Goal: Task Accomplishment & Management: Manage account settings

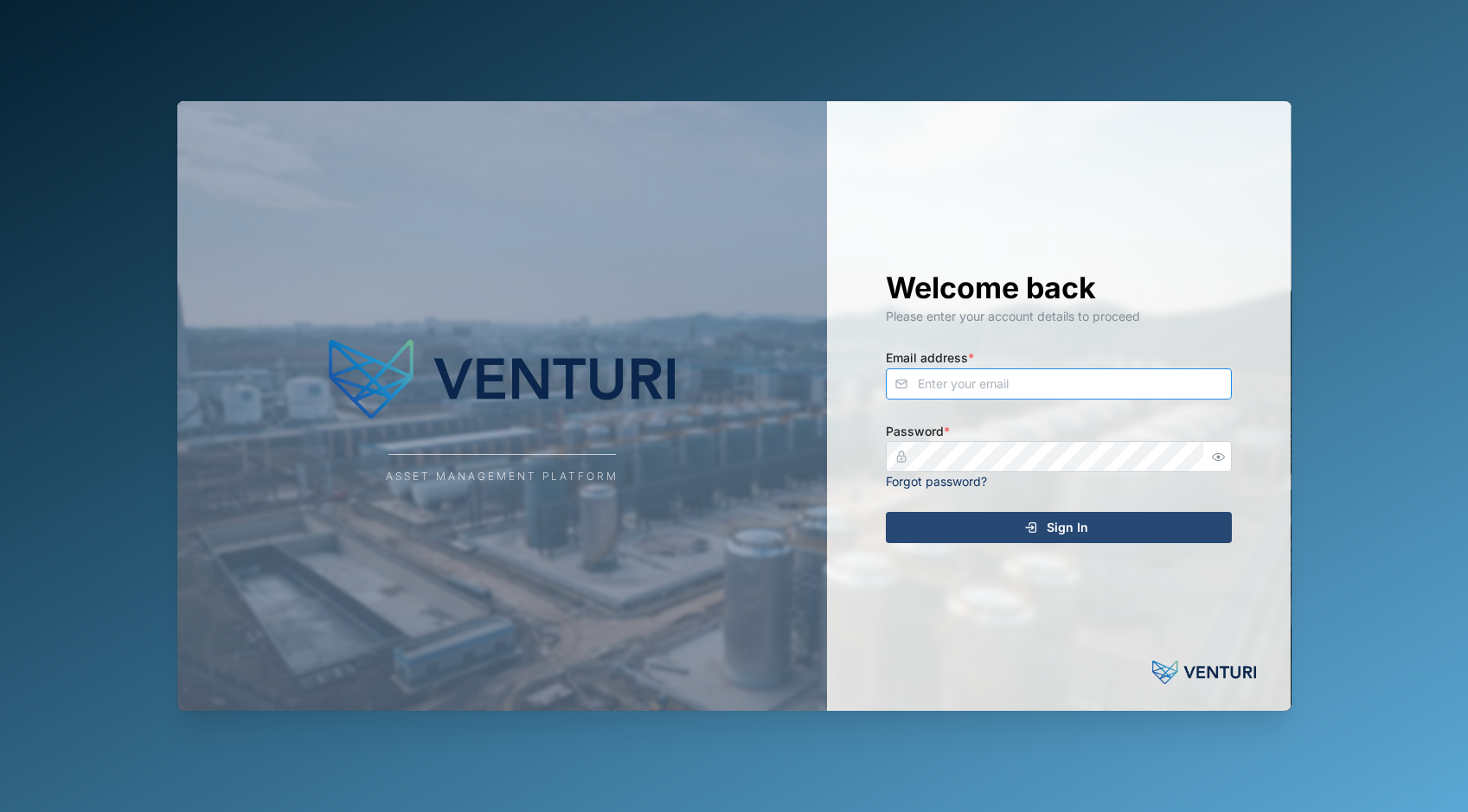
type input "admin@venturi.io"
drag, startPoint x: 1297, startPoint y: 363, endPoint x: 1304, endPoint y: 376, distance: 14.8
click at [1297, 363] on div "Asset Management Platform Welcome back Please enter your account details to pro…" at bounding box center [734, 406] width 1142 height 812
click at [1051, 527] on span "Sign In" at bounding box center [1067, 528] width 42 height 30
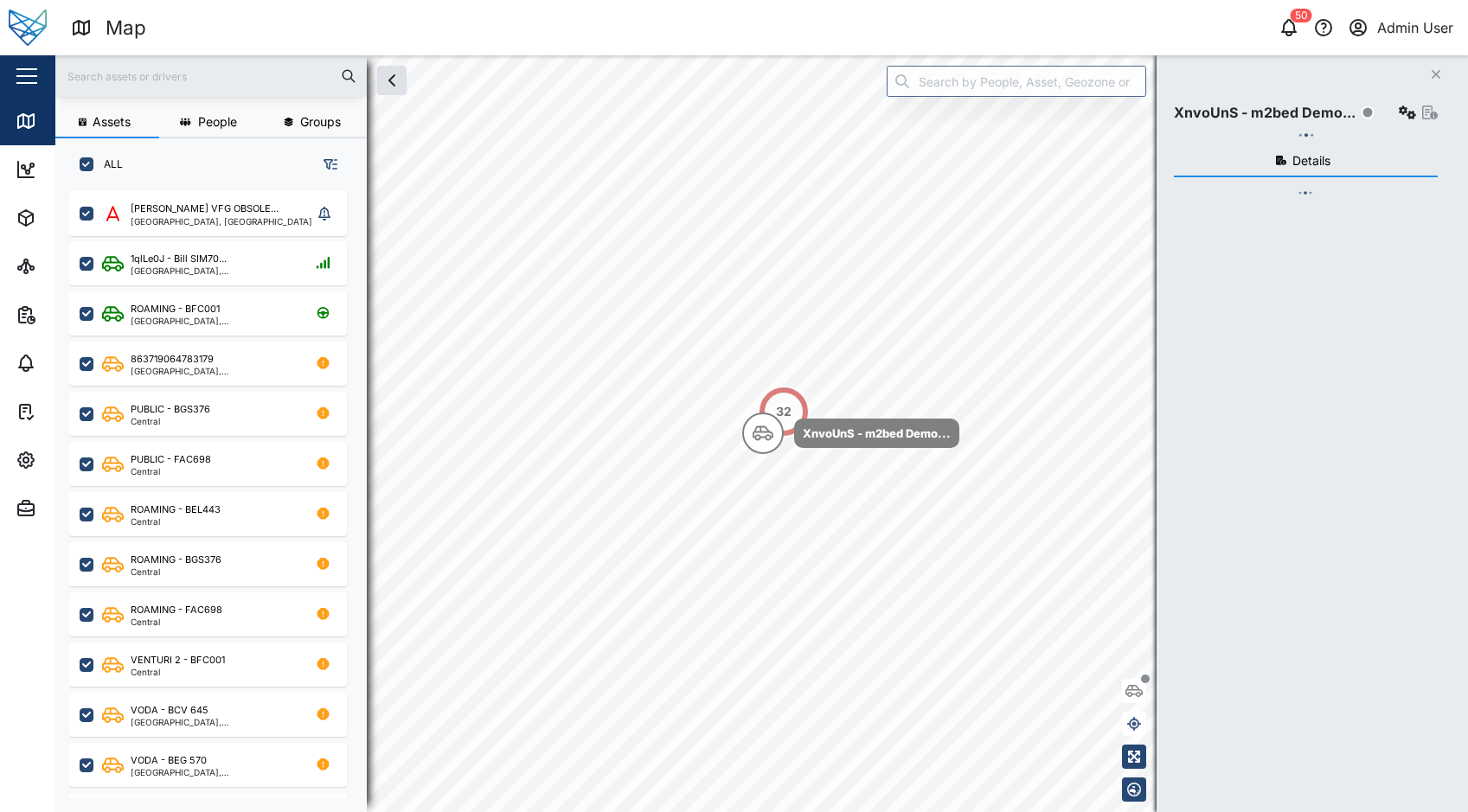
scroll to position [600, 271]
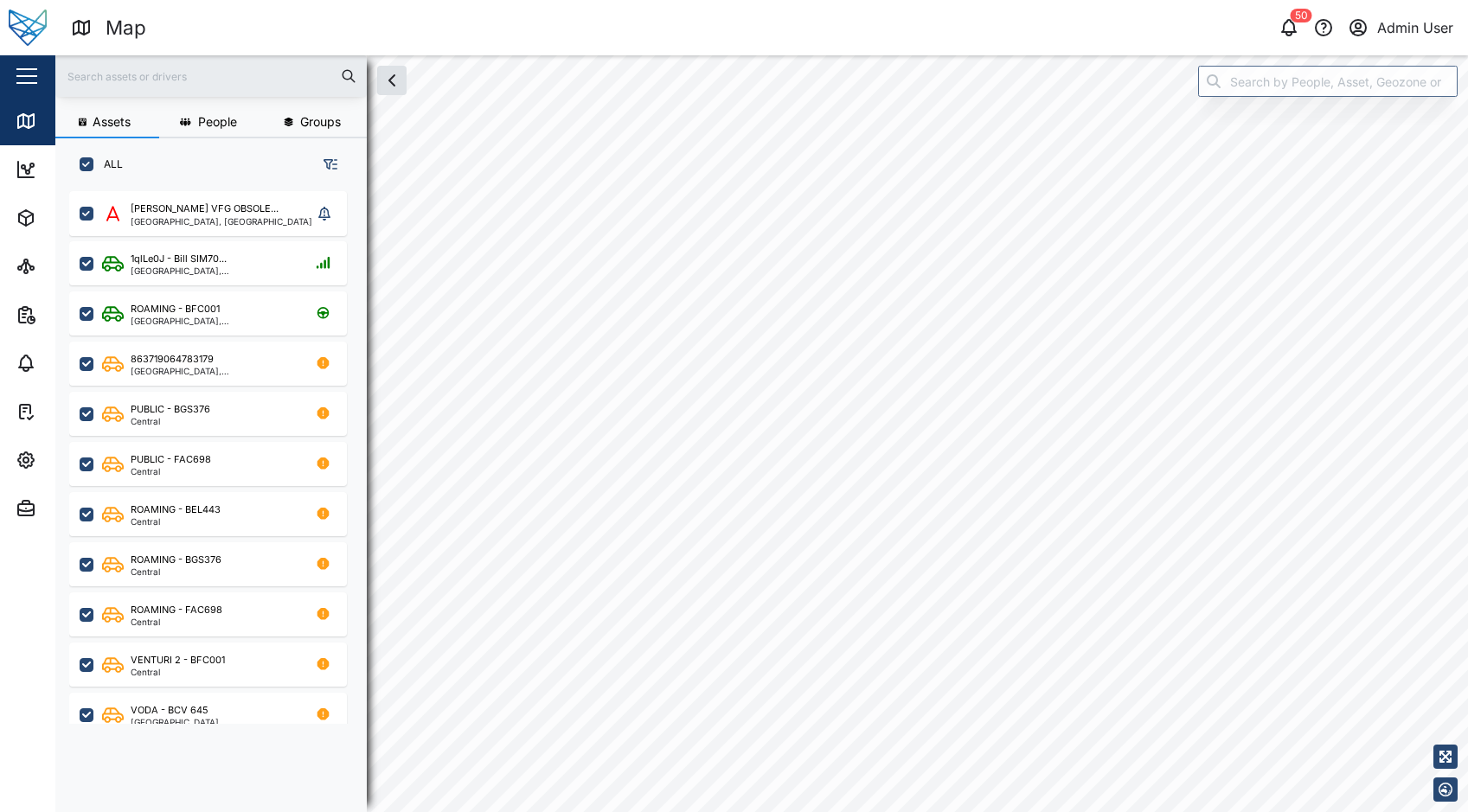
checkbox input "true"
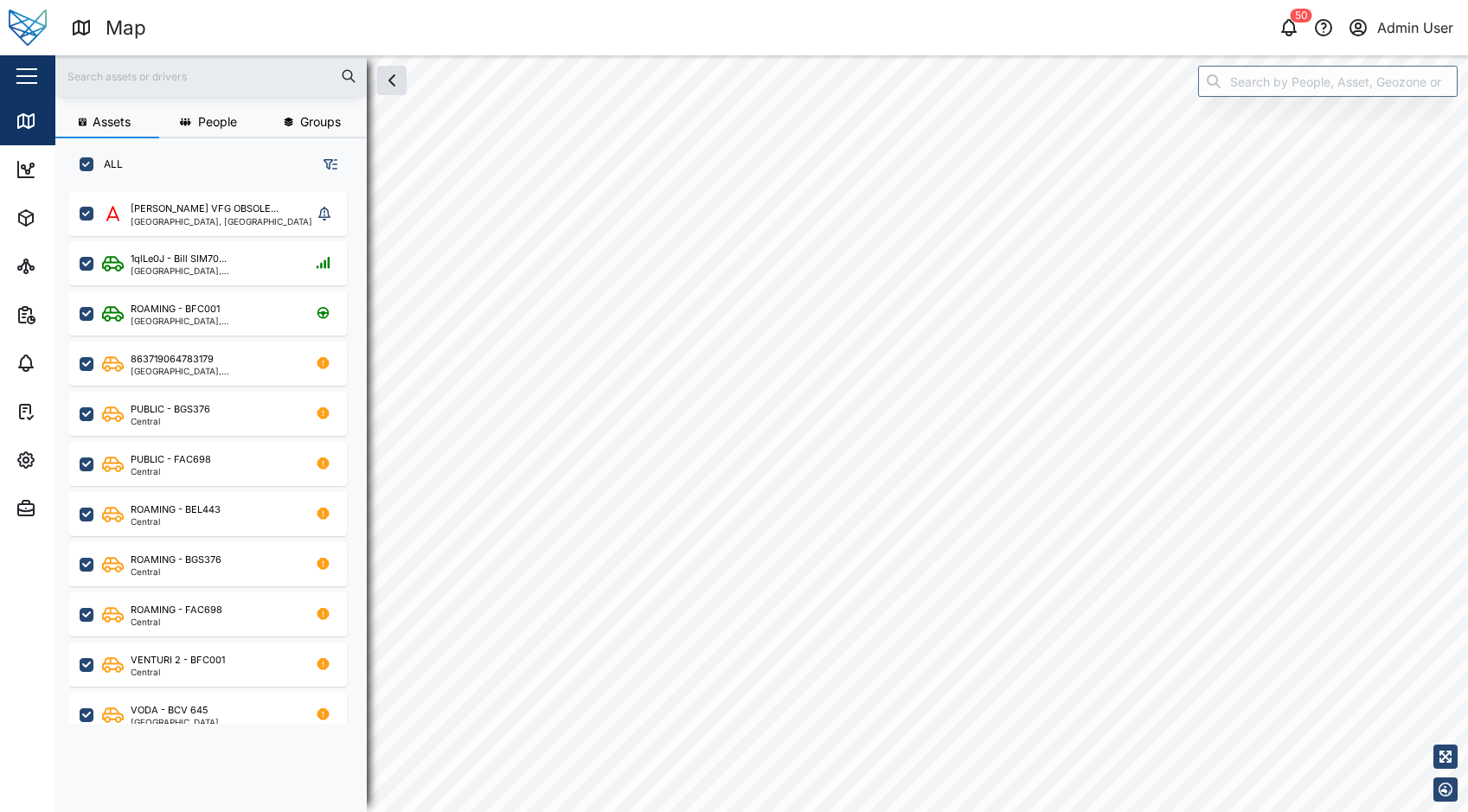
checkbox input "true"
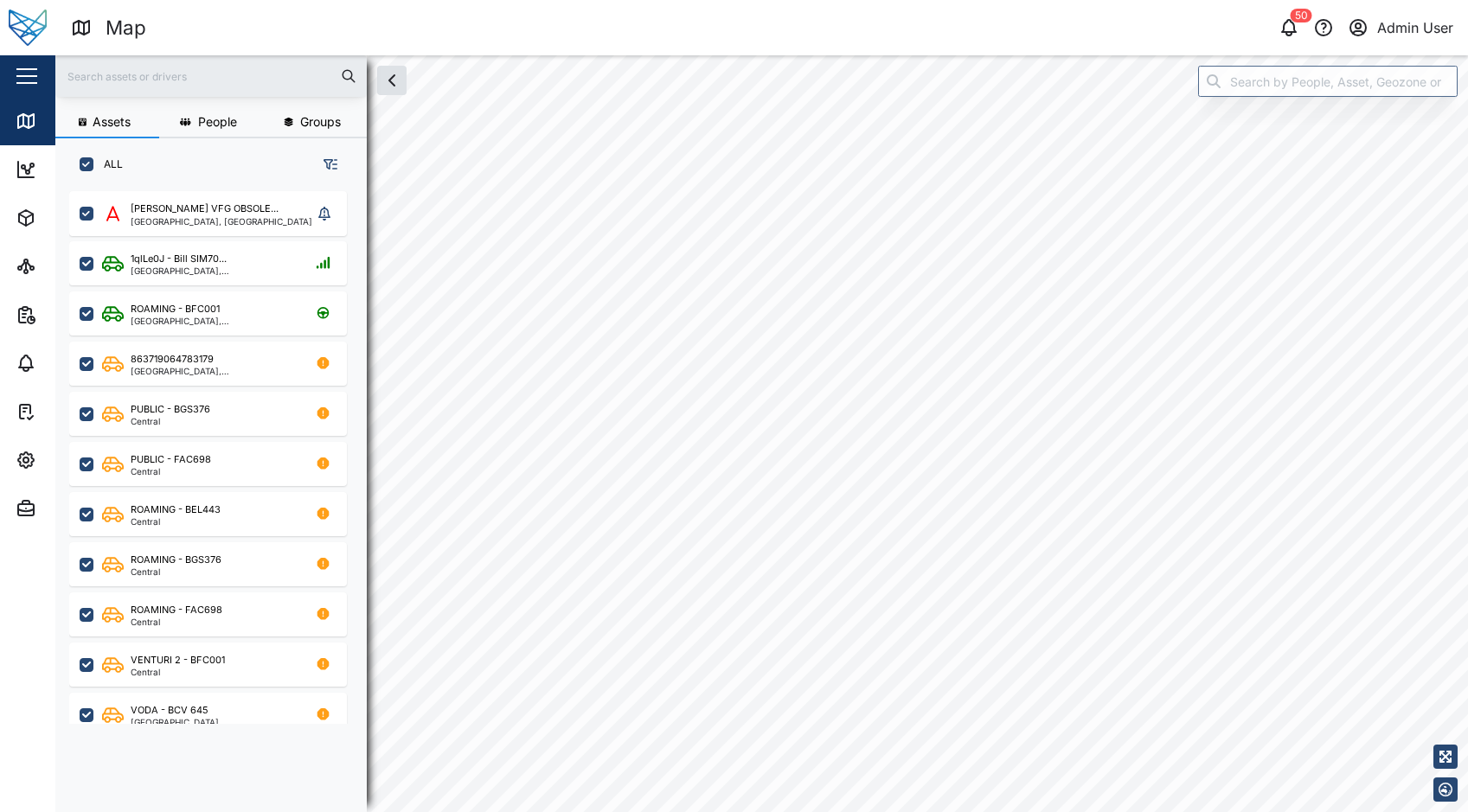
checkbox input "true"
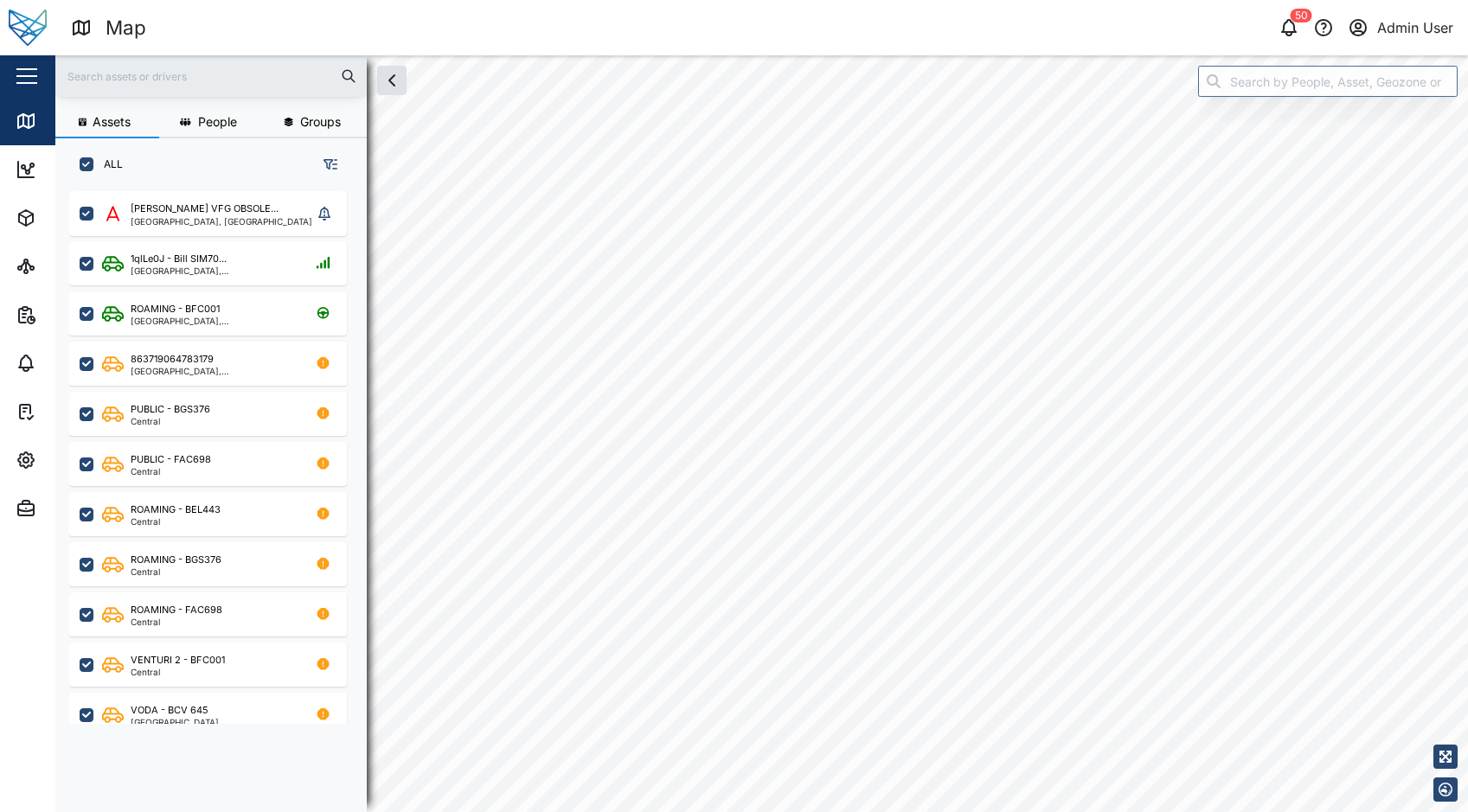
checkbox input "true"
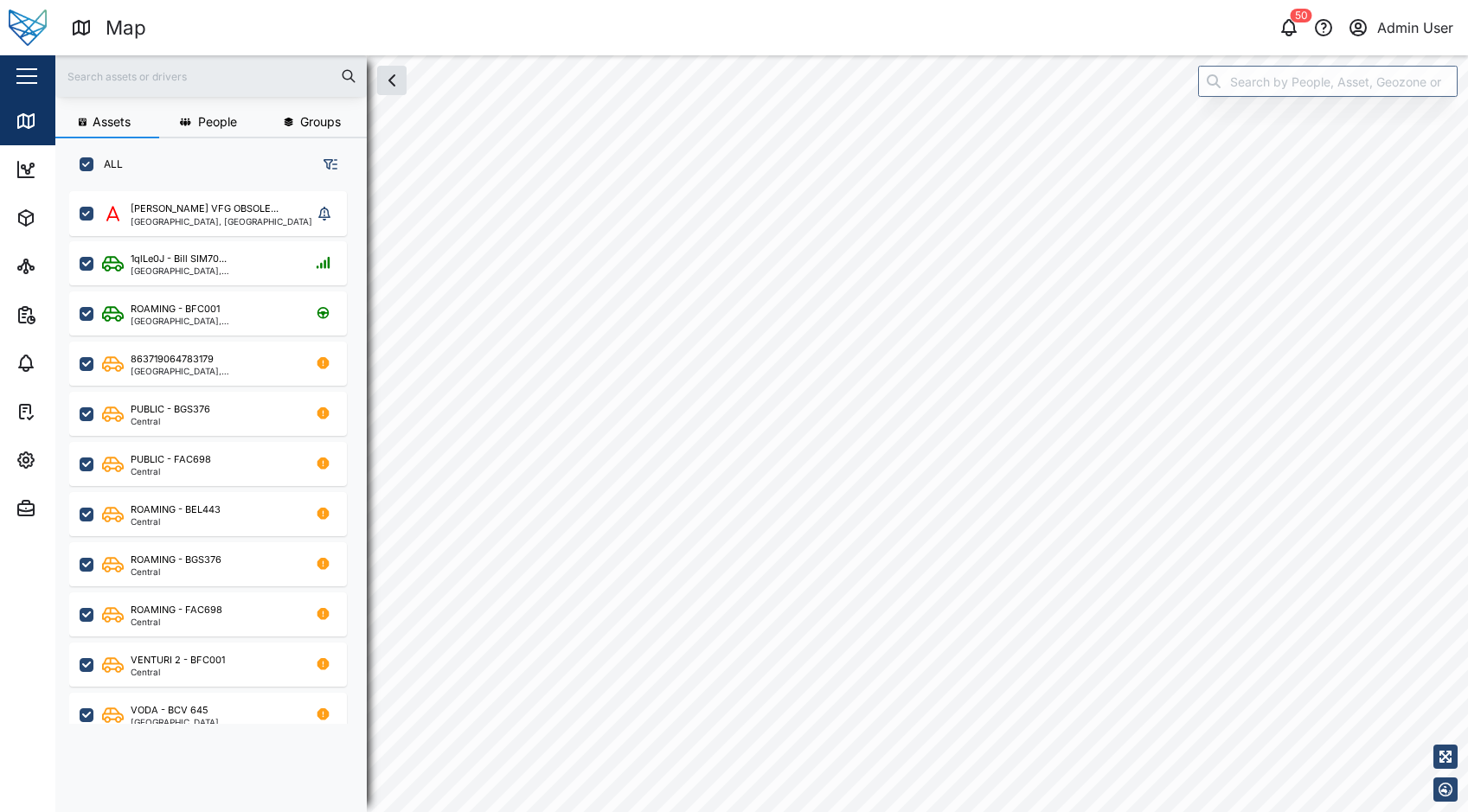
checkbox input "true"
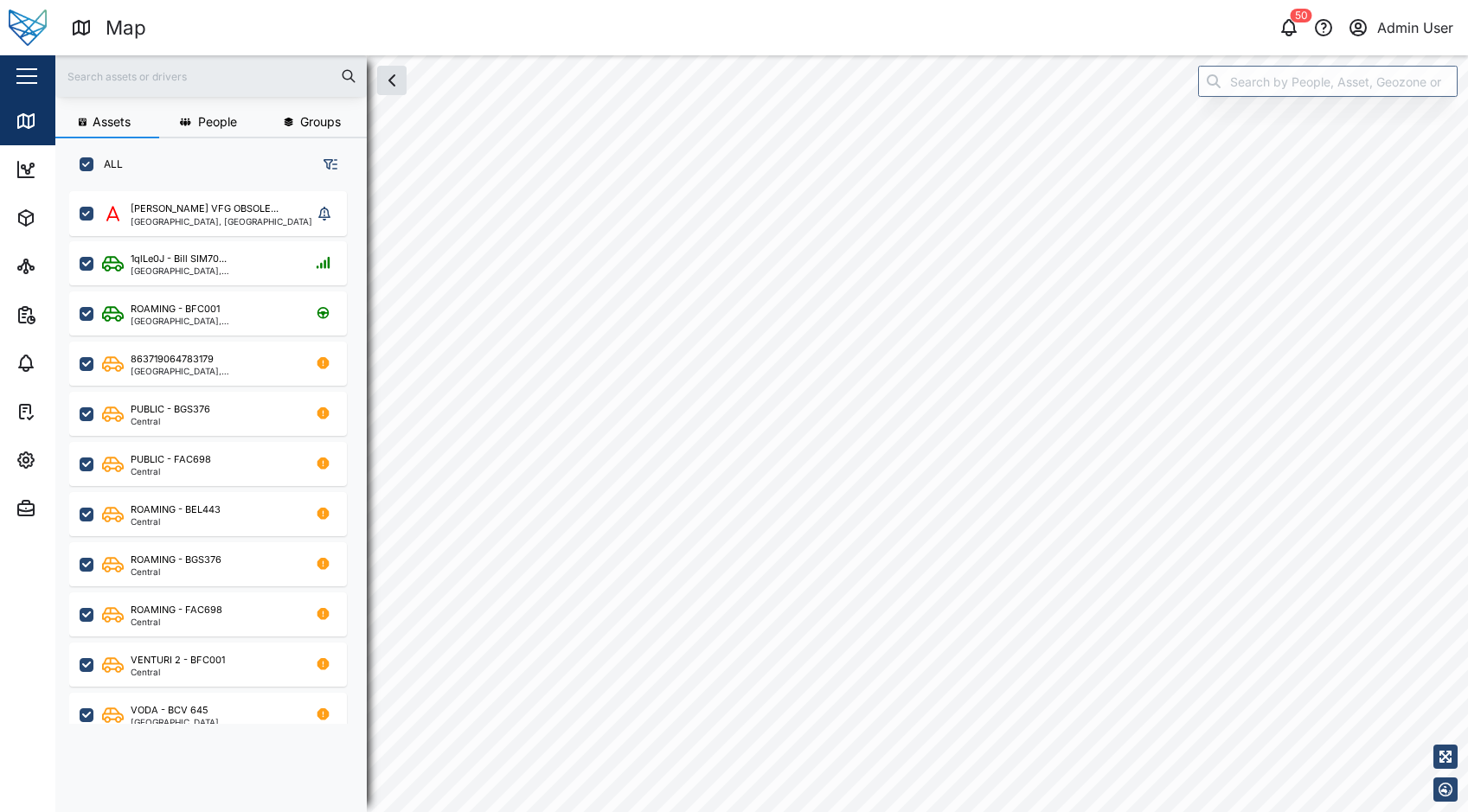
checkbox input "true"
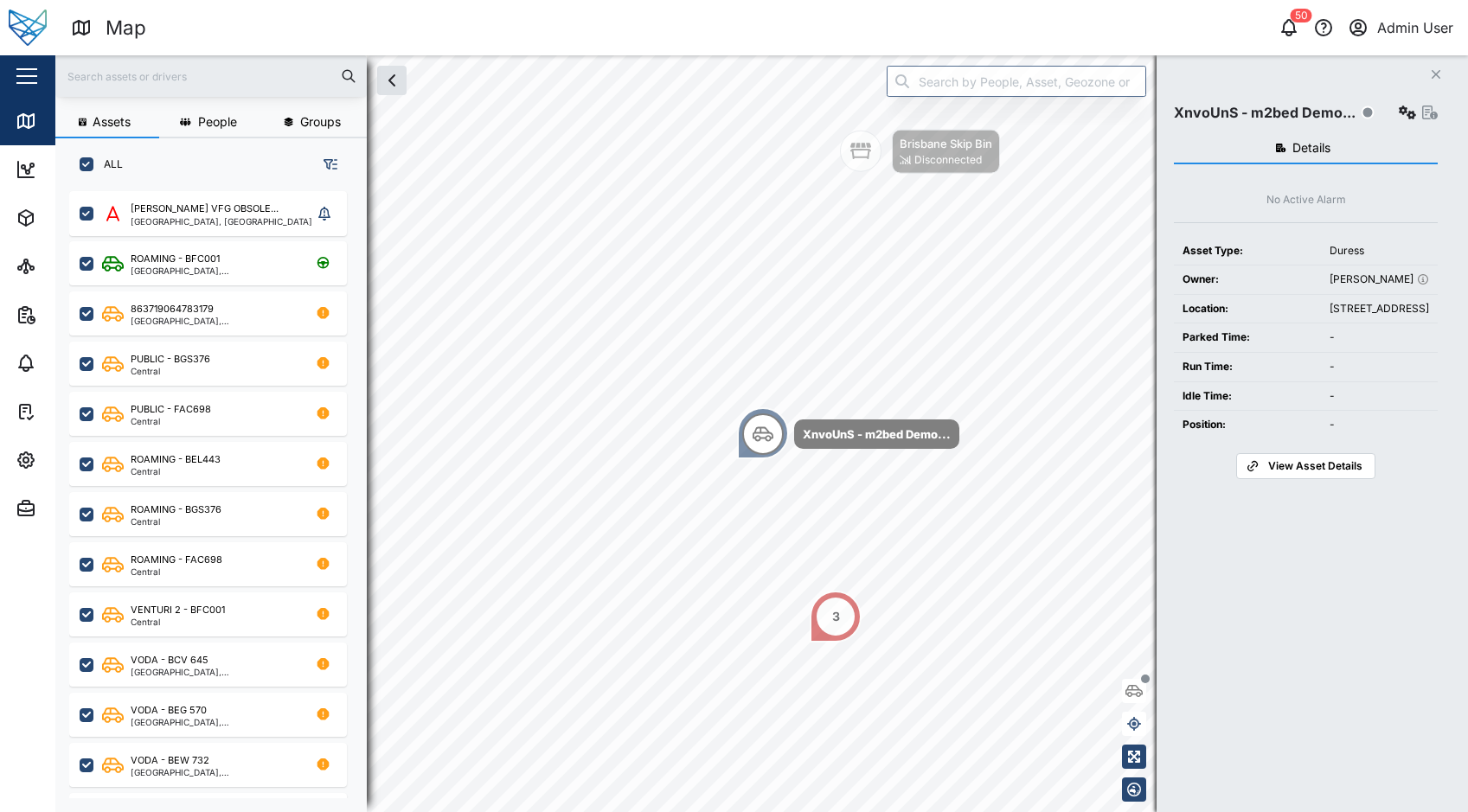
checkbox input "false"
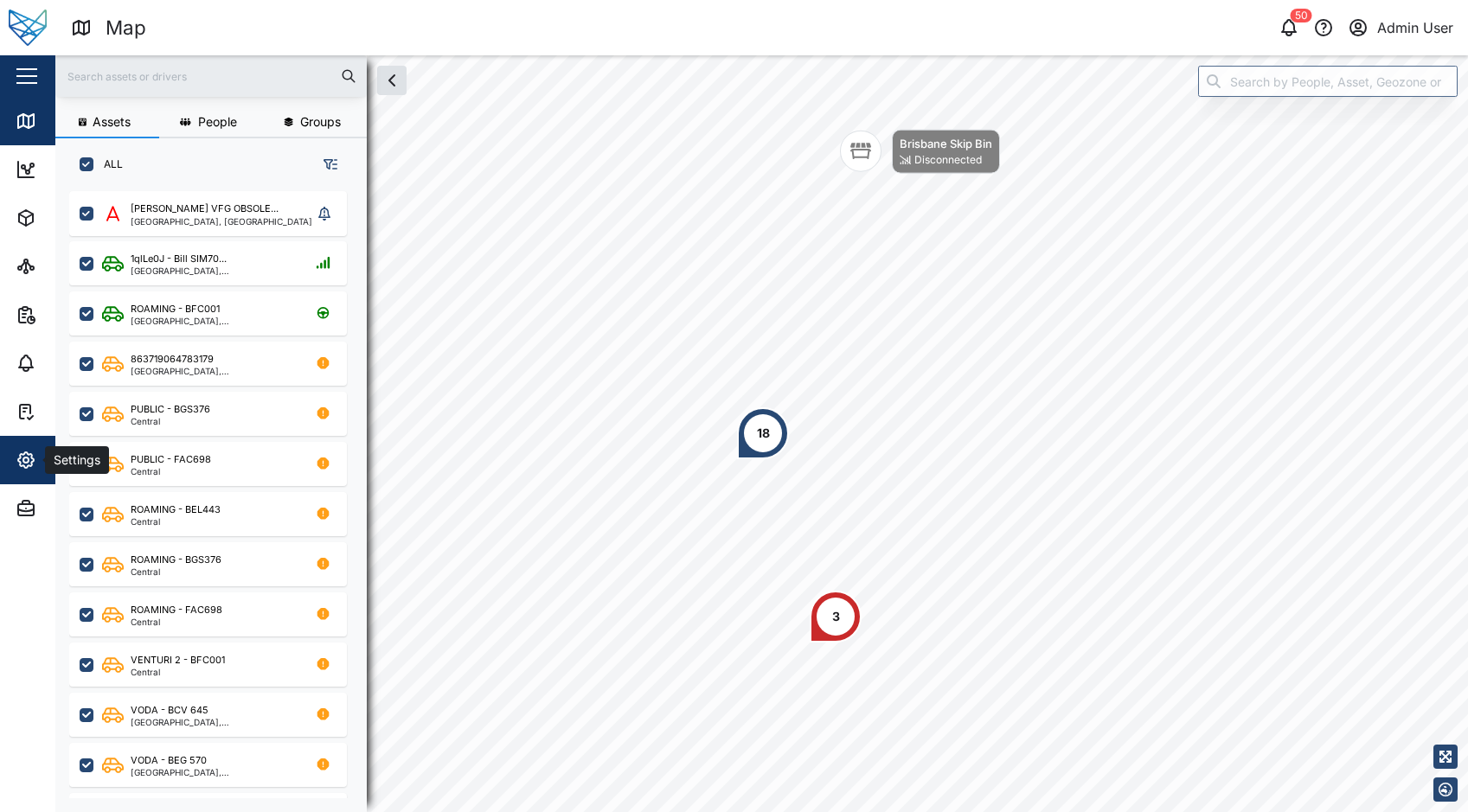
click at [36, 468] on div "Settings" at bounding box center [94, 460] width 158 height 20
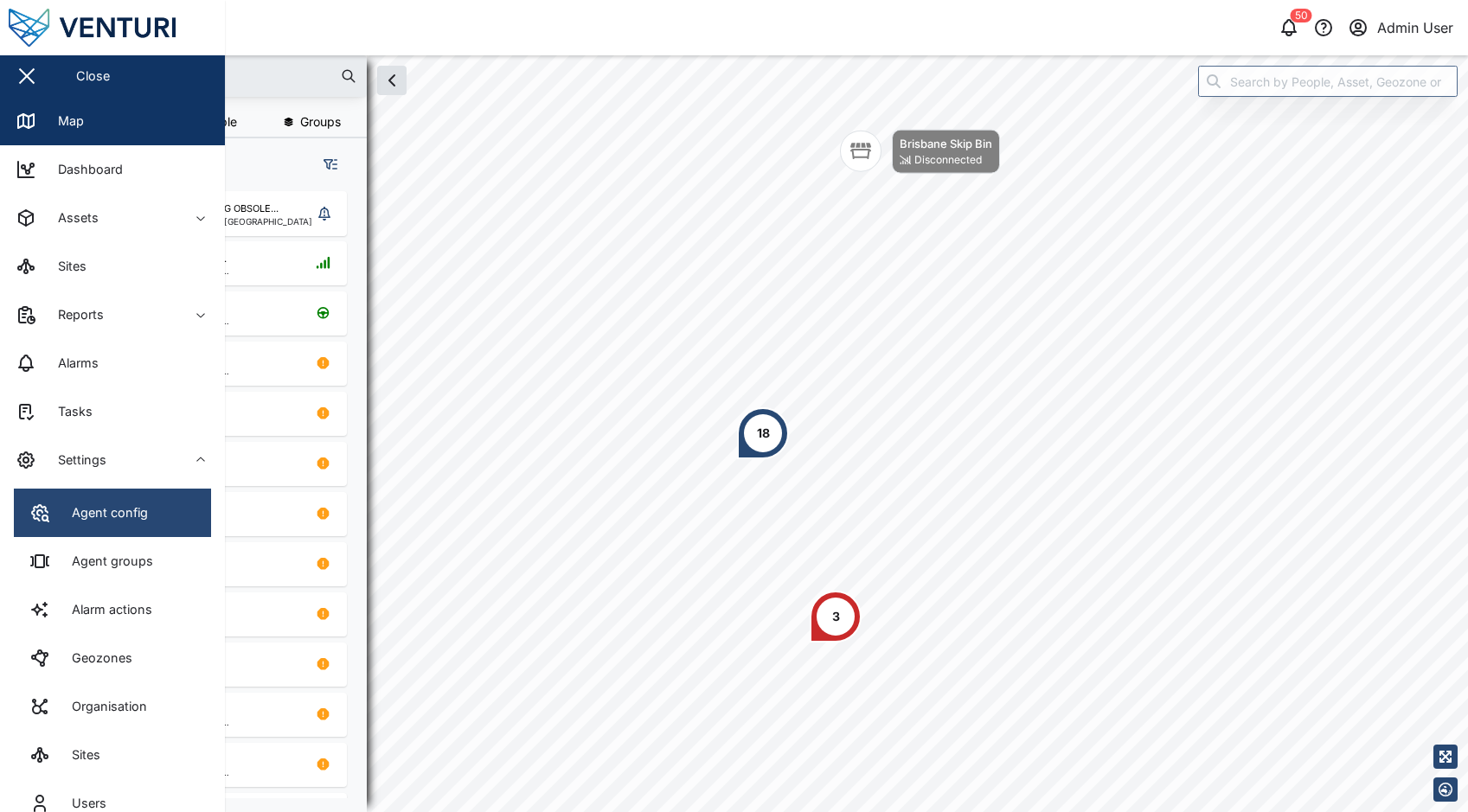
click at [116, 501] on link "Agent config" at bounding box center [113, 512] width 198 height 48
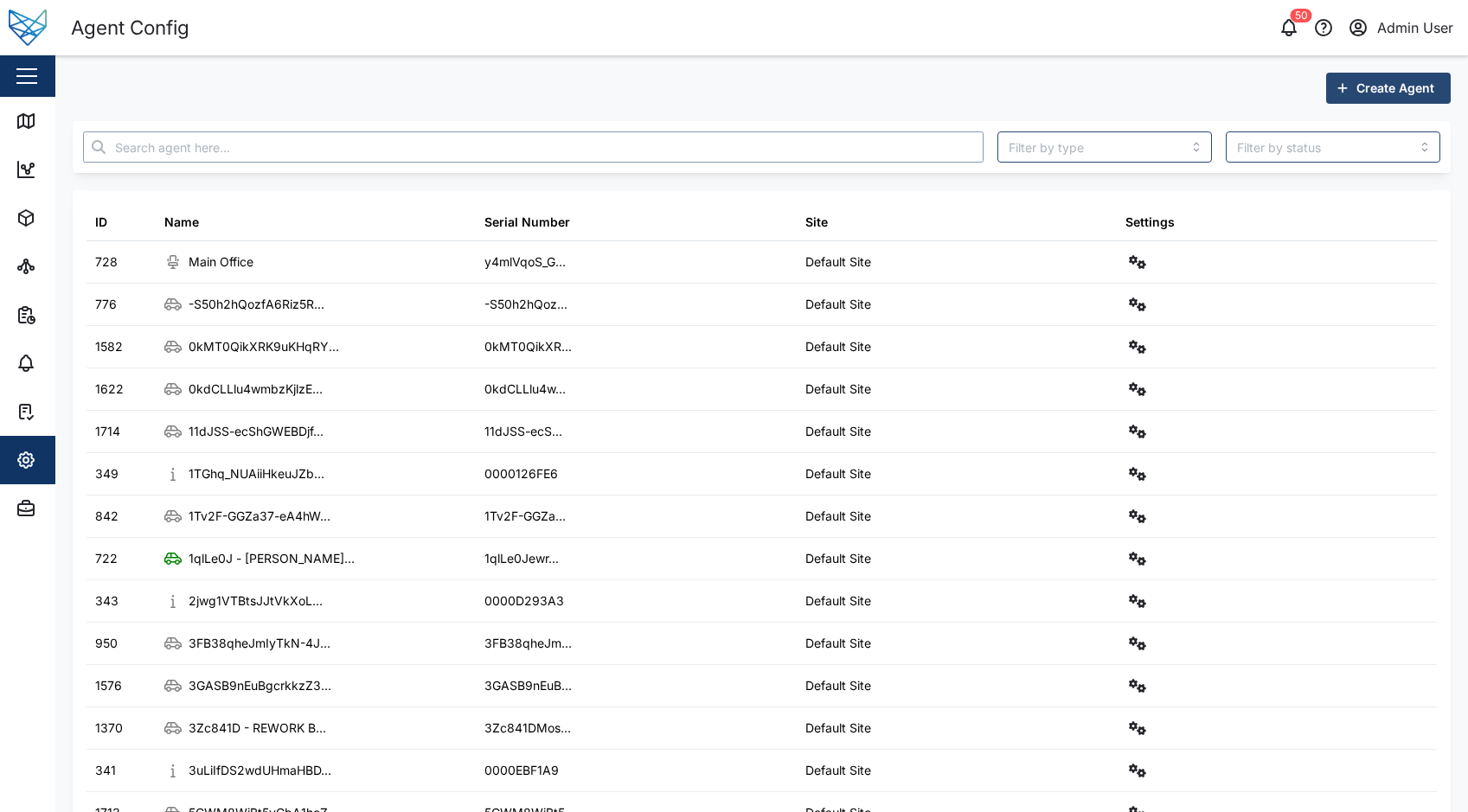
click at [472, 144] on input "text" at bounding box center [533, 147] width 900 height 31
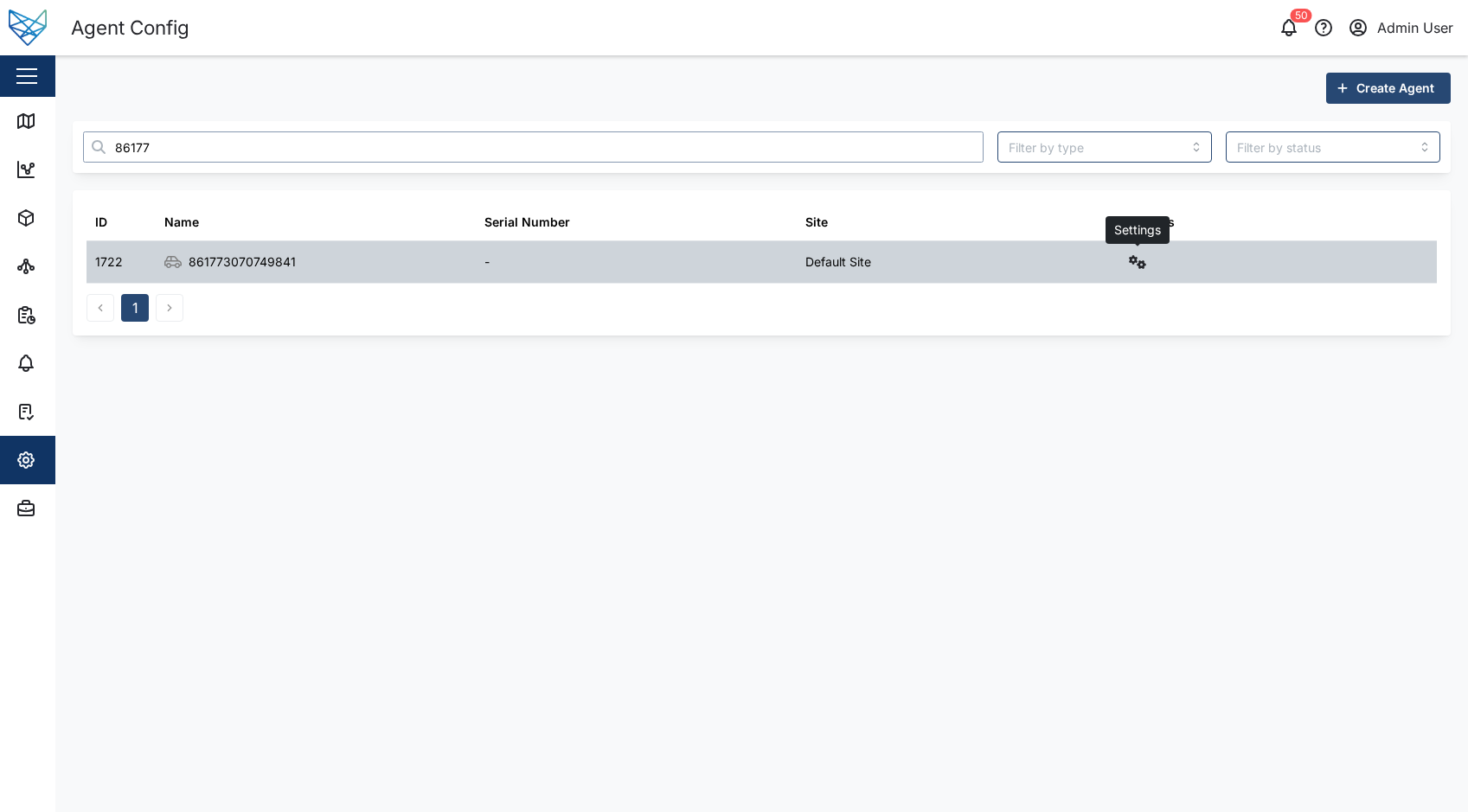
type input "86177"
click at [1146, 268] on icon "button" at bounding box center [1137, 261] width 18 height 14
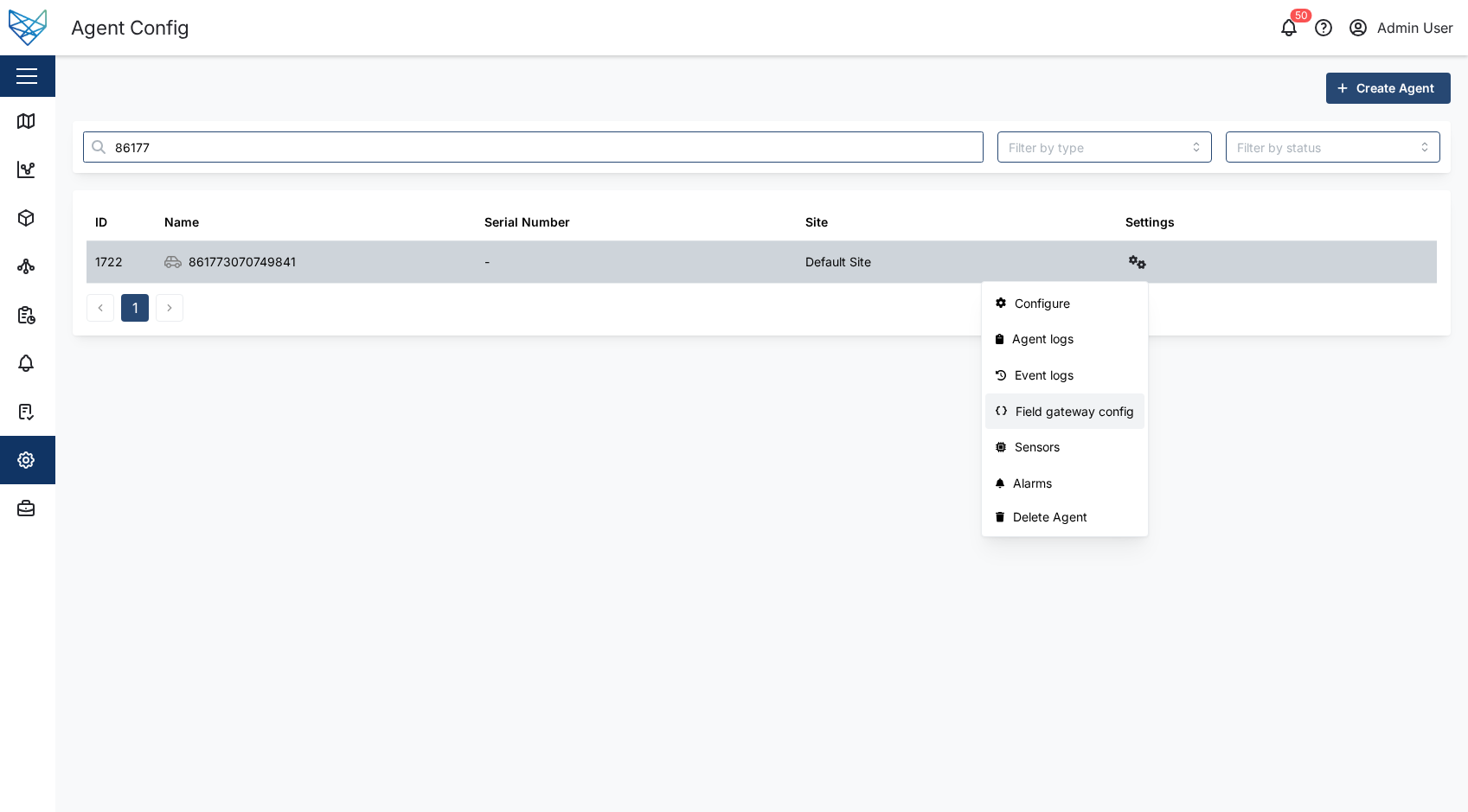
click at [1125, 398] on link "Field gateway config" at bounding box center [1065, 411] width 160 height 36
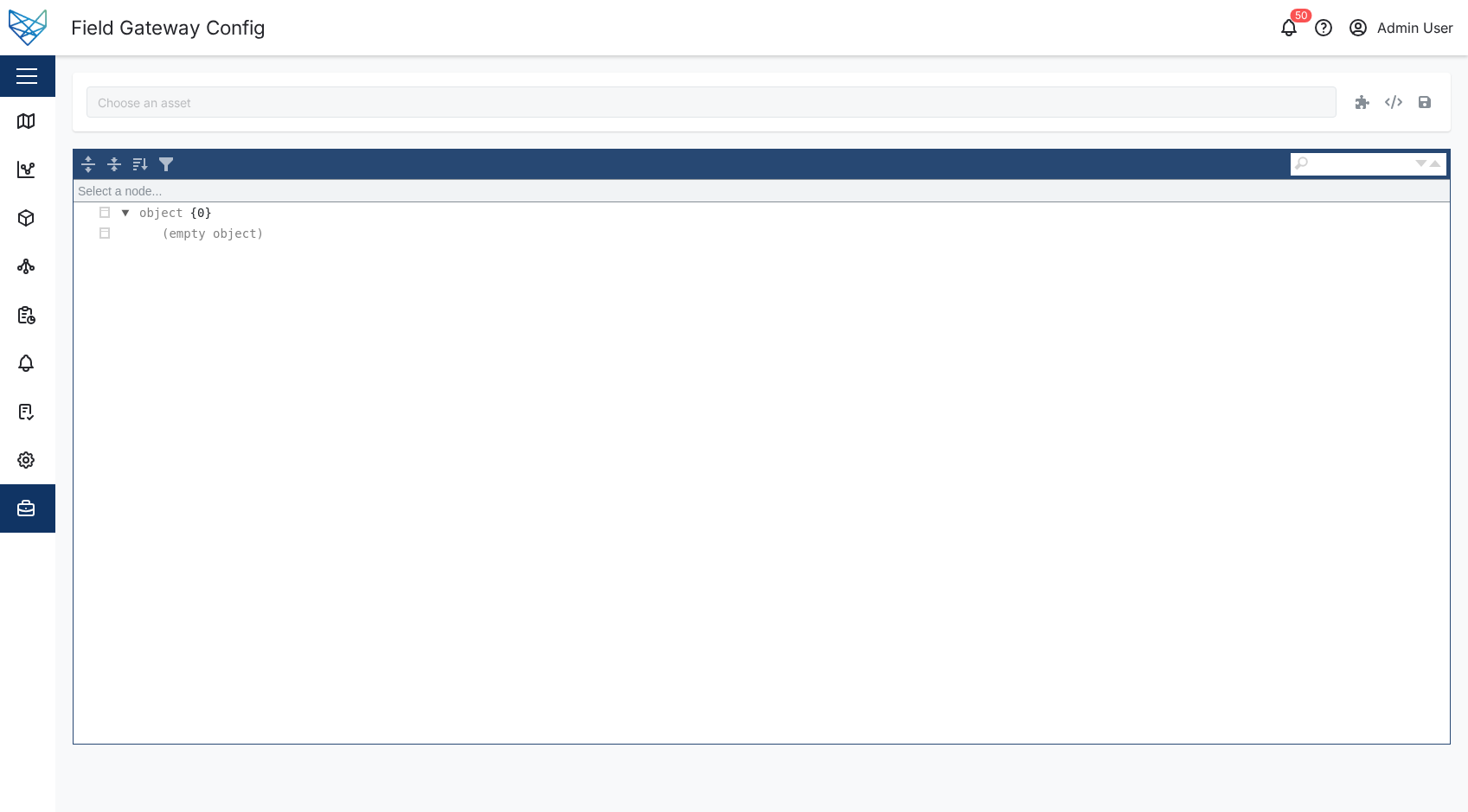
type input "861773070749841"
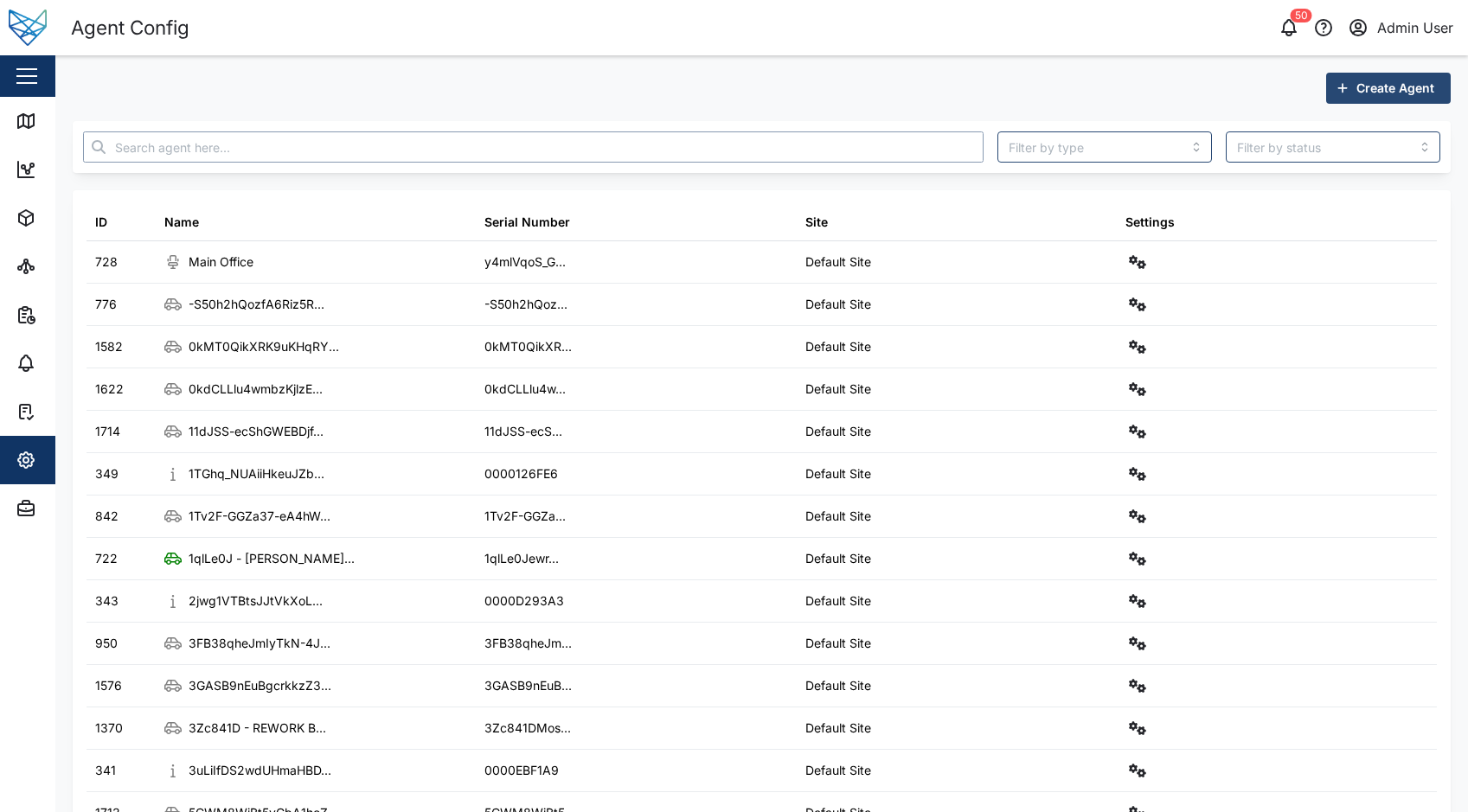
click at [183, 157] on input "text" at bounding box center [533, 147] width 900 height 31
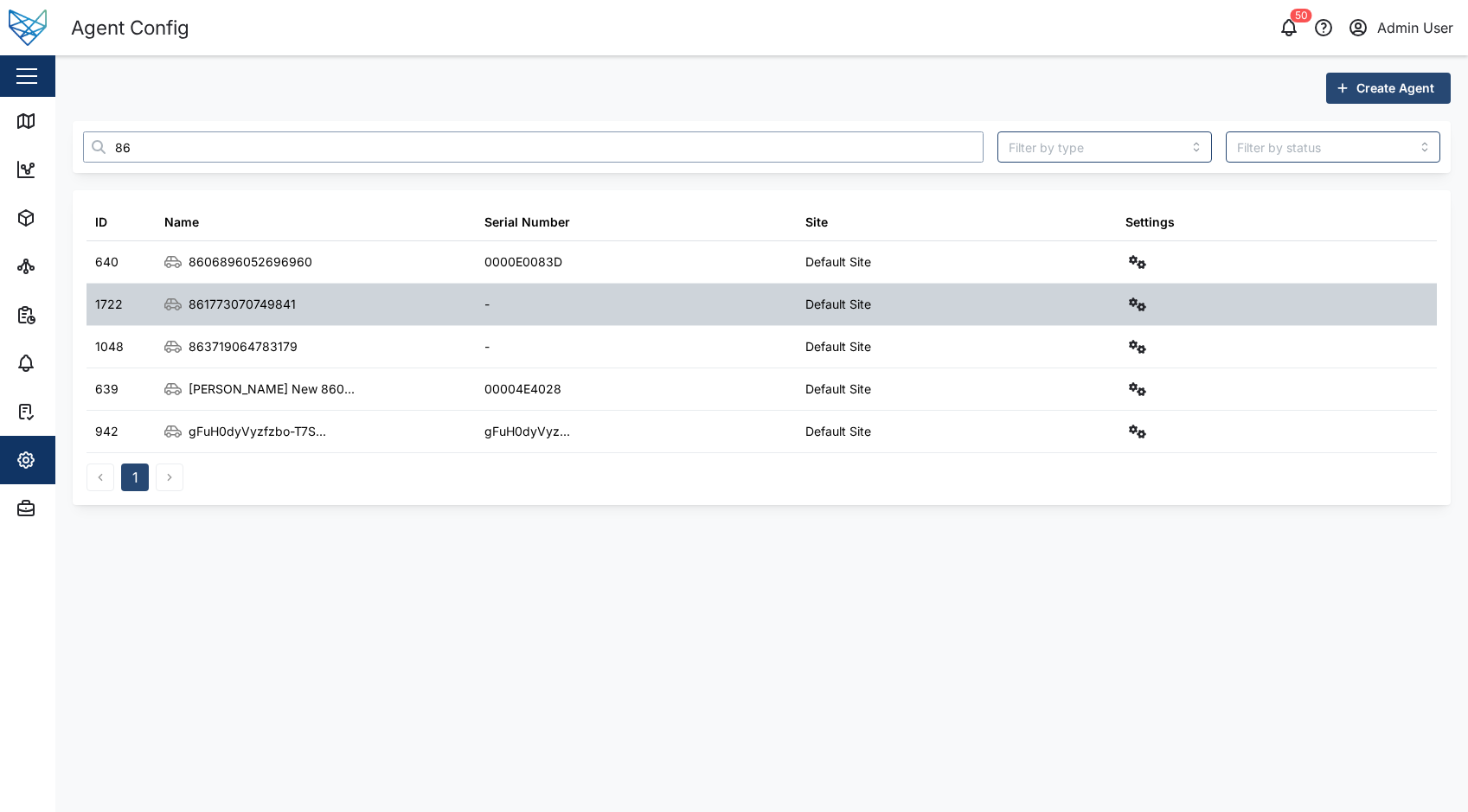
type input "86"
click at [1149, 308] on div "Settings" at bounding box center [1277, 304] width 320 height 42
click at [1140, 309] on icon "button" at bounding box center [1137, 304] width 18 height 14
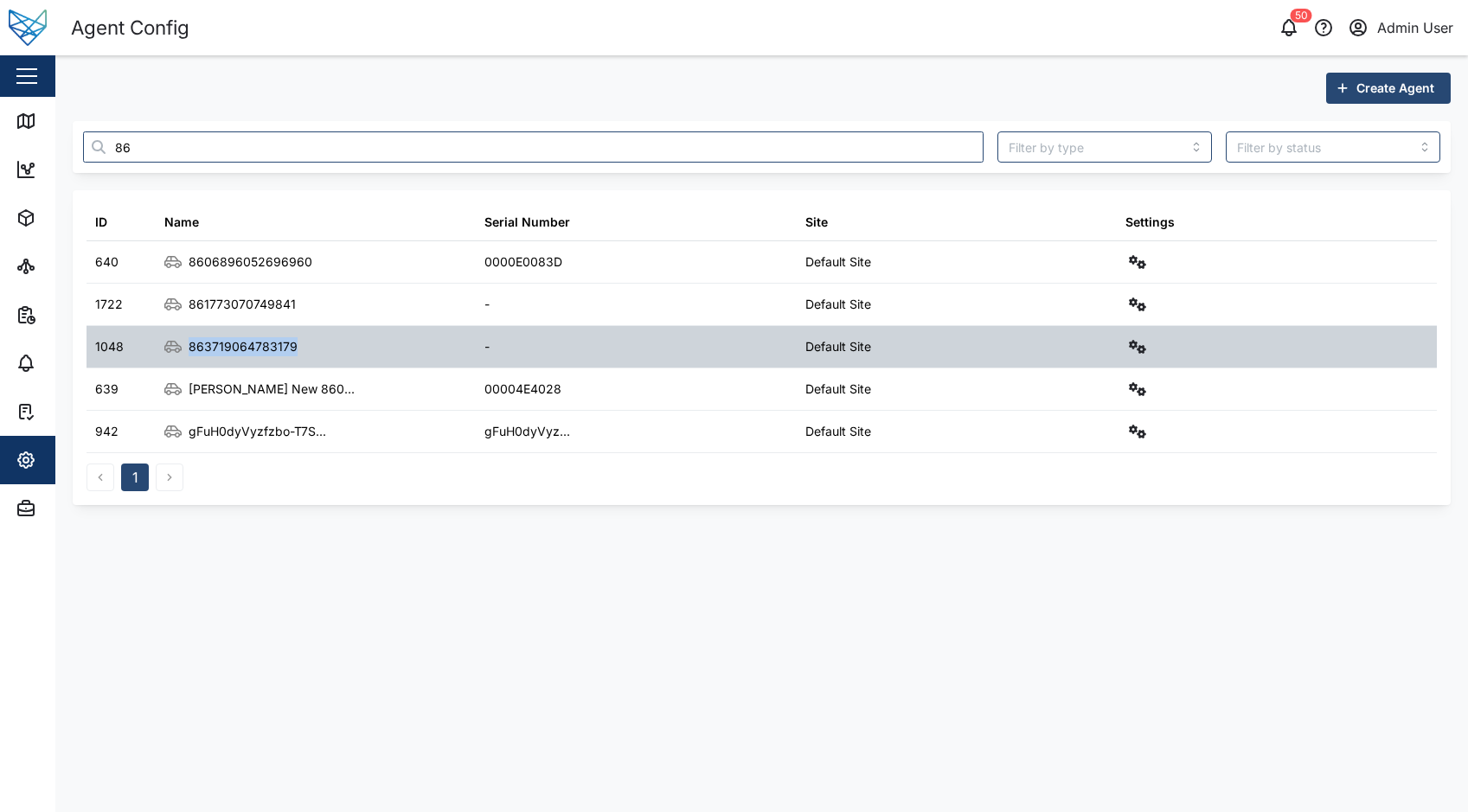
drag, startPoint x: 293, startPoint y: 346, endPoint x: 177, endPoint y: 352, distance: 116.2
click at [177, 352] on div "863719064783179" at bounding box center [231, 346] width 133 height 19
copy div "863719064783179"
click at [324, 348] on div "863719064783179" at bounding box center [316, 346] width 320 height 42
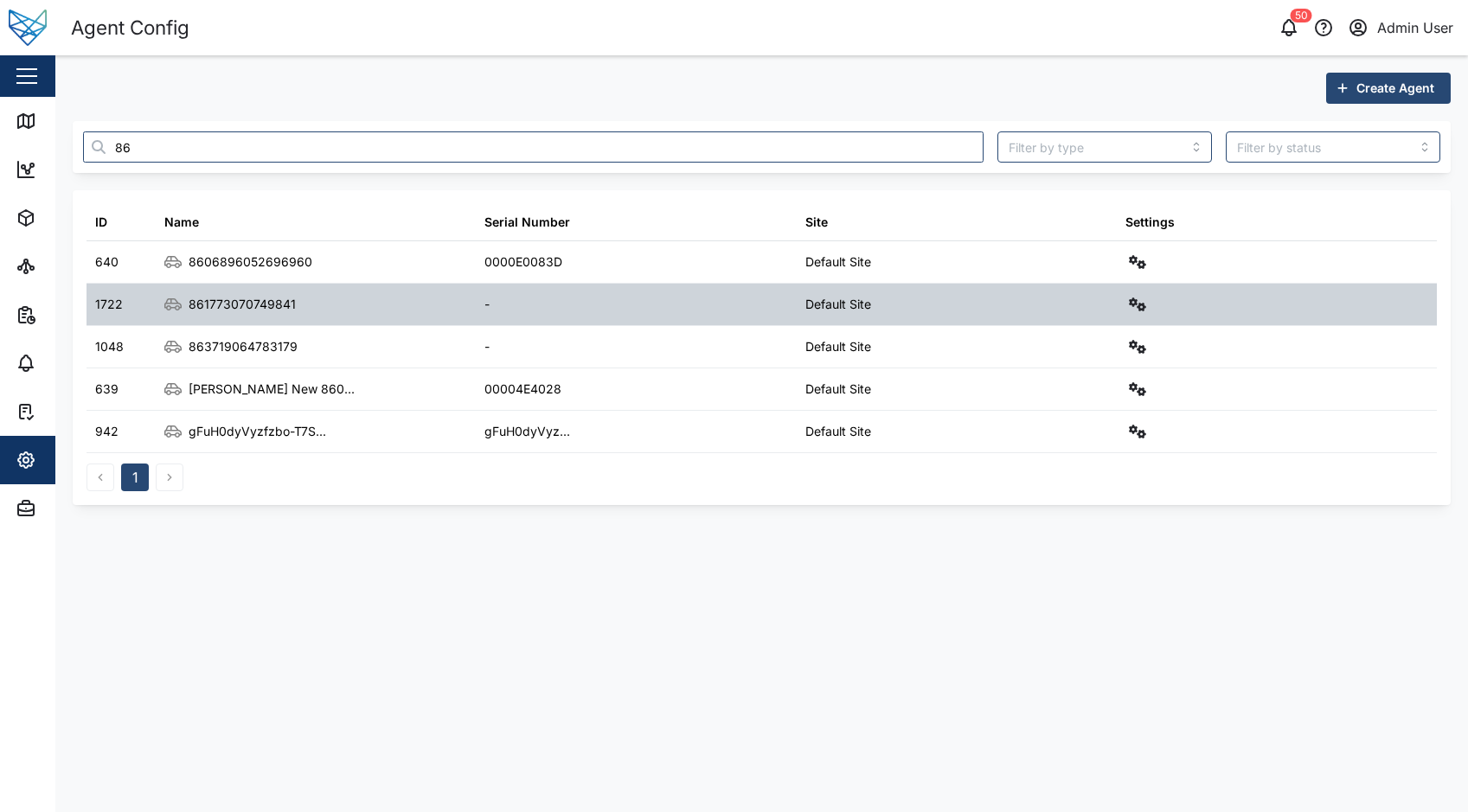
click at [291, 308] on div "861773070749841" at bounding box center [242, 304] width 107 height 19
drag, startPoint x: 291, startPoint y: 306, endPoint x: 190, endPoint y: 305, distance: 101.0
click at [190, 305] on div "861773070749841" at bounding box center [242, 304] width 107 height 19
copy div "861773070749841"
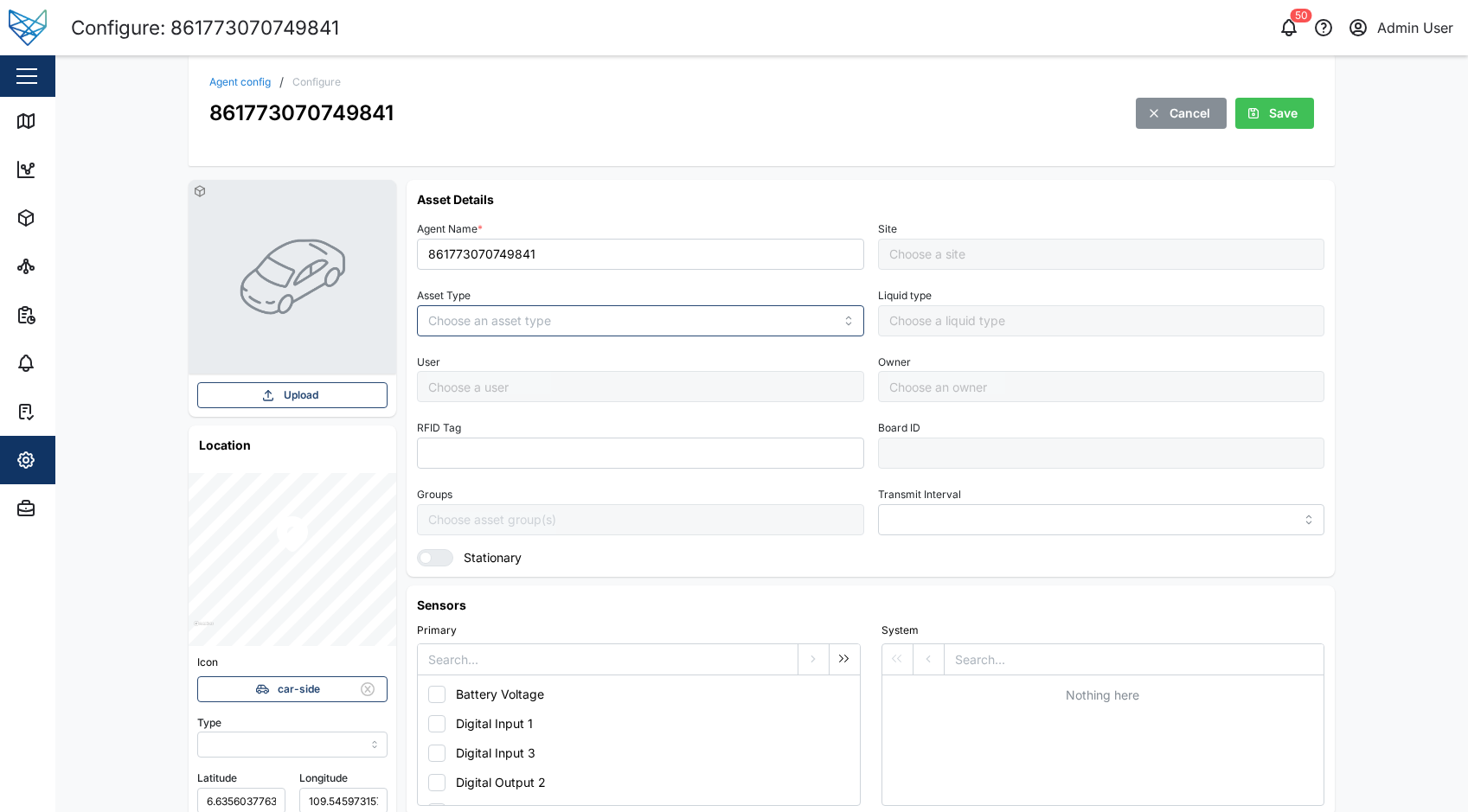
type input "MANUAL"
type input "VEHICLE"
type input "5 minutes"
type input "Default Site"
click at [1038, 523] on input "5 minutes" at bounding box center [1101, 519] width 447 height 31
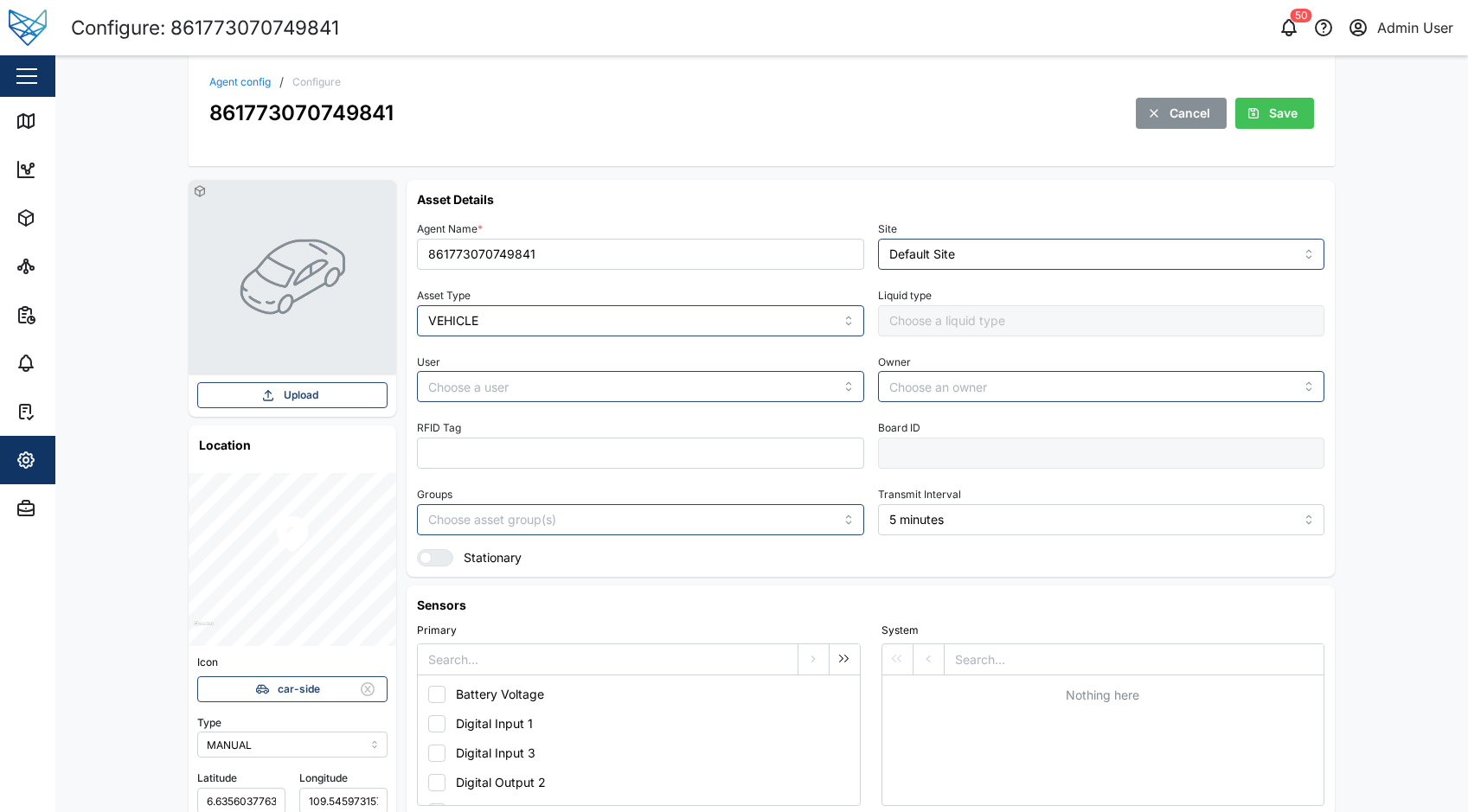
click at [1301, 572] on div "Asset Details Agent Name * 861773070749841 Site Default Site Asset Type VEHICLE…" at bounding box center [871, 378] width 929 height 397
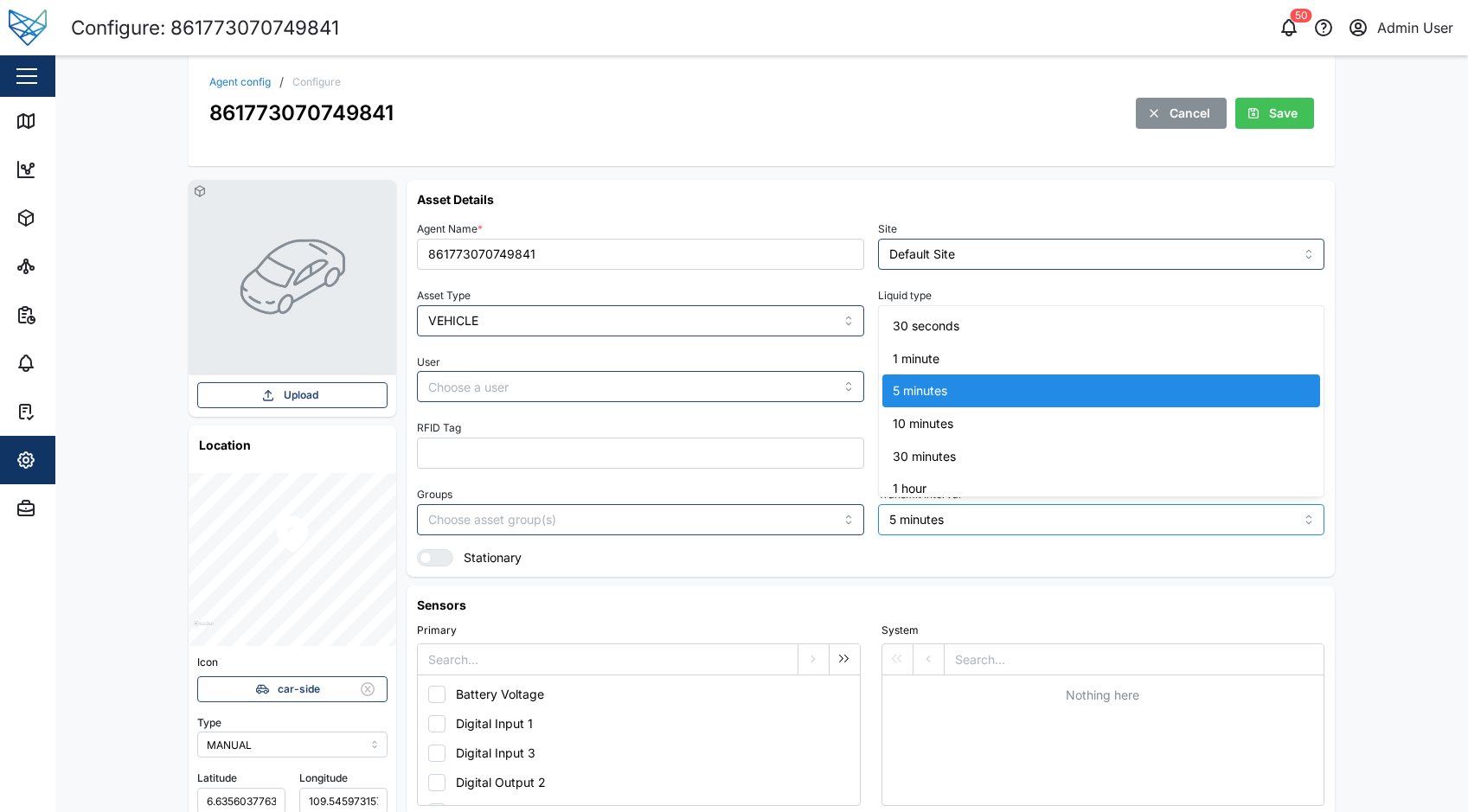
click at [1055, 508] on input "5 minutes" at bounding box center [1101, 519] width 447 height 31
type input "1 minute"
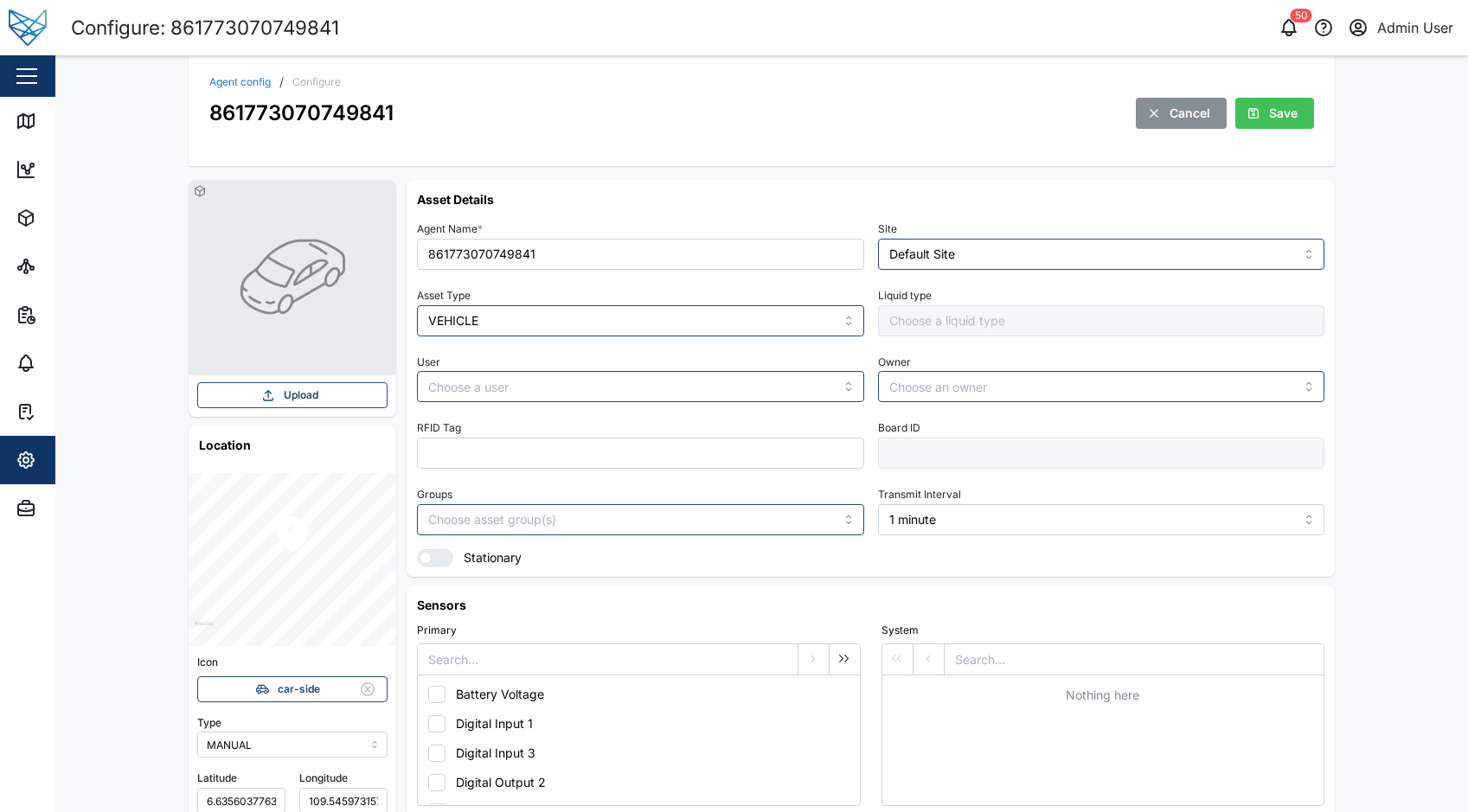
click at [1244, 570] on div "Asset Details Agent Name * 861773070749841 Site Default Site Asset Type VEHICLE…" at bounding box center [871, 378] width 929 height 397
click at [1269, 123] on span "Save" at bounding box center [1283, 113] width 29 height 30
